Goal: Information Seeking & Learning: Learn about a topic

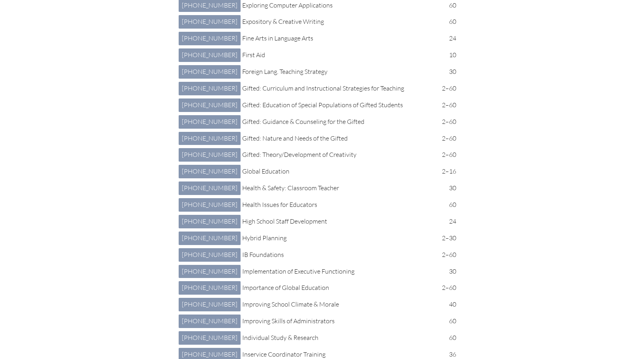
scroll to position [1415, 0]
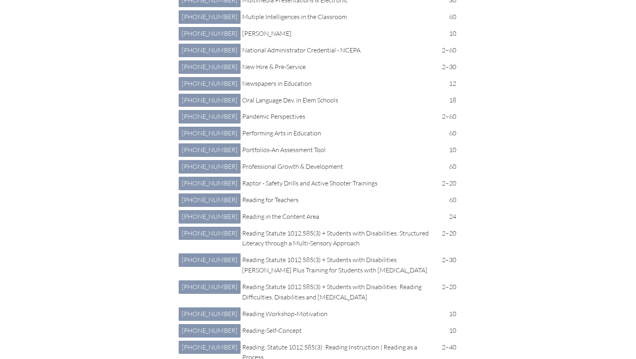
scroll to position [2243, 0]
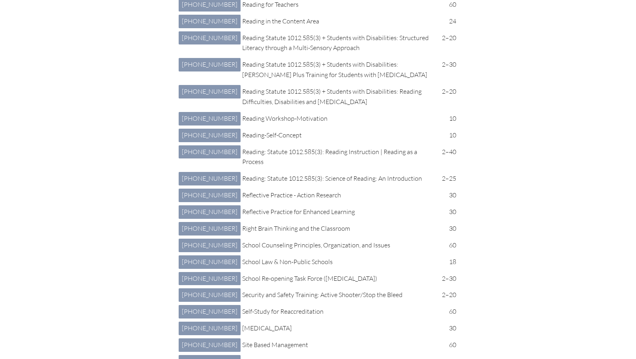
scroll to position [2439, 0]
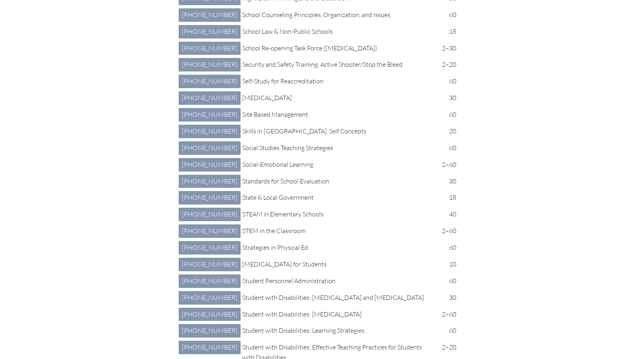
scroll to position [2669, 0]
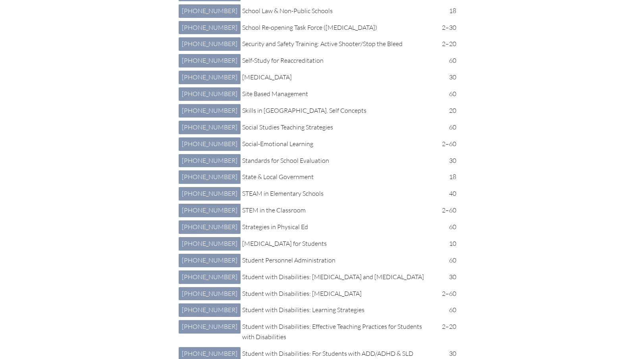
scroll to position [2690, 0]
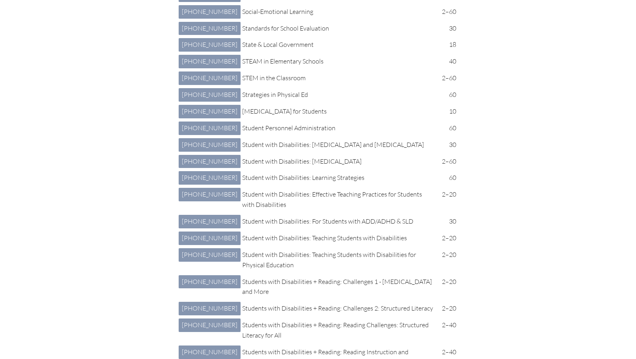
scroll to position [2822, 0]
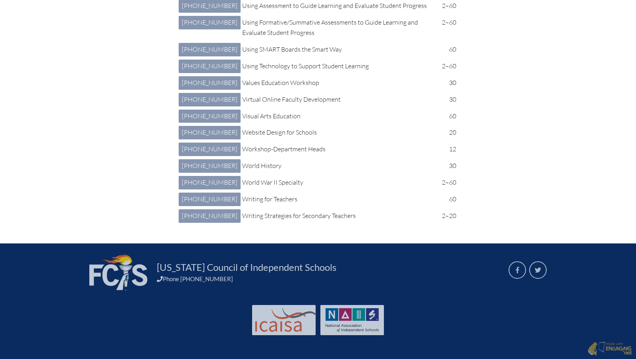
scroll to position [4033, 0]
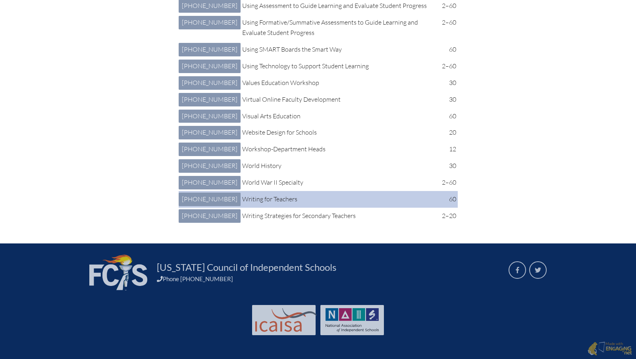
scroll to position [5952, 0]
